Goal: Find specific page/section: Find specific page/section

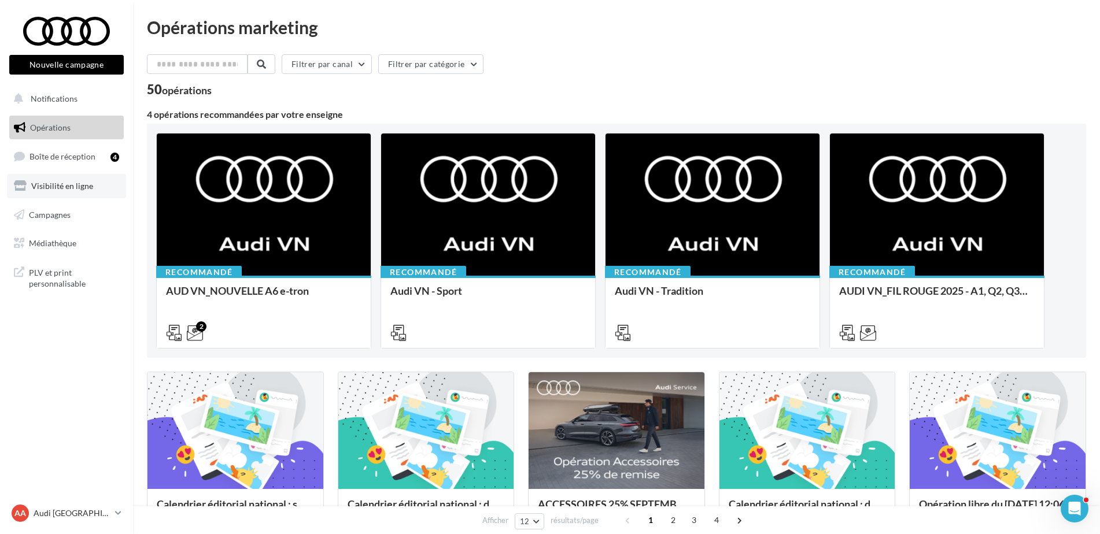
click at [57, 182] on span "Visibilité en ligne" at bounding box center [62, 186] width 62 height 10
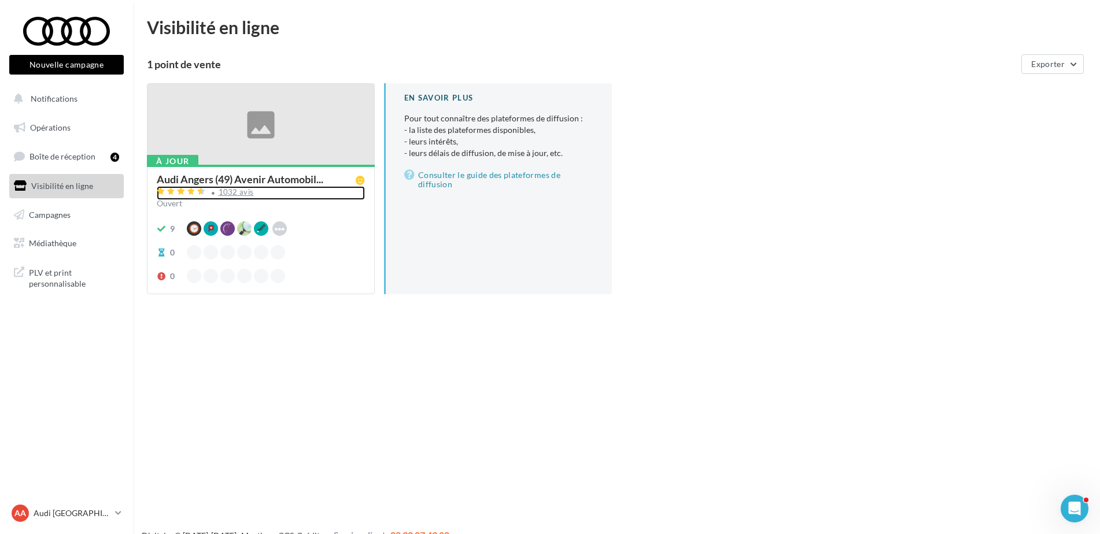
click at [231, 194] on div "1032 avis" at bounding box center [236, 192] width 35 height 8
